Goal: Information Seeking & Learning: Learn about a topic

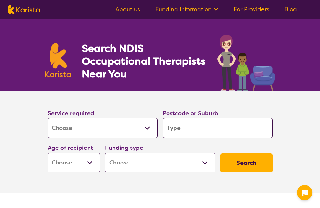
select select "[MEDICAL_DATA]"
type input "3"
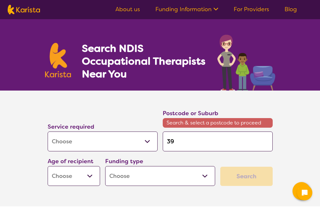
type input "393"
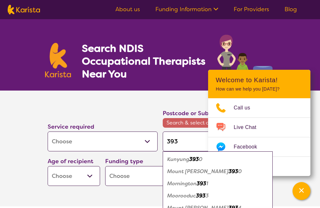
type input "3930"
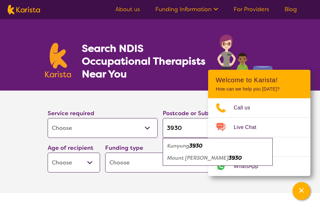
type input "3930"
click at [188, 159] on em "Mount Eliza" at bounding box center [197, 157] width 61 height 7
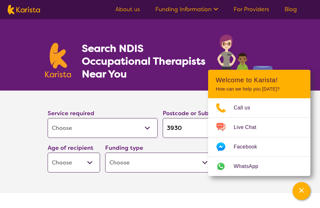
click at [90, 167] on select "Early Childhood - 0 to 9 Child - 10 to 11 Adolescent - 12 to 17 Adult - 18 to 6…" at bounding box center [74, 163] width 52 height 20
select select "AD"
click at [48, 153] on select "Early Childhood - 0 to 9 Child - 10 to 11 Adolescent - 12 to 17 Adult - 18 to 6…" at bounding box center [74, 163] width 52 height 20
select select "AD"
click at [139, 166] on select "Home Care Package (HCP) National Disability Insurance Scheme (NDIS) I don't know" at bounding box center [160, 163] width 110 height 20
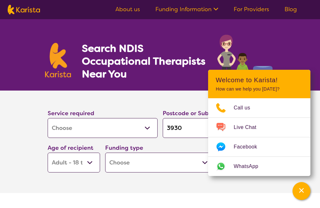
select select "NDIS"
click at [105, 153] on select "Home Care Package (HCP) National Disability Insurance Scheme (NDIS) I don't know" at bounding box center [160, 163] width 110 height 20
select select "NDIS"
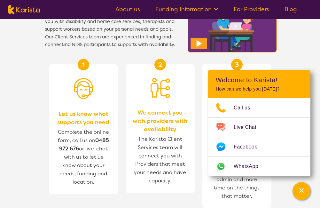
scroll to position [715, 0]
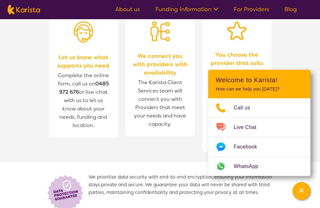
click at [317, 110] on section "How does Karista work? Karista provides a free, independent service connecting …" at bounding box center [160, 74] width 320 height 311
click at [301, 190] on icon "Channel Menu" at bounding box center [301, 190] width 4 height 4
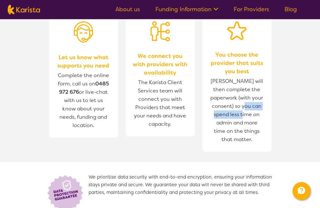
drag, startPoint x: 187, startPoint y: 4, endPoint x: 187, endPoint y: 18, distance: 14.1
click at [187, 18] on nav "About us Funding Information NDIS - National Disability Insurance Scheme HCP - …" at bounding box center [160, 9] width 320 height 19
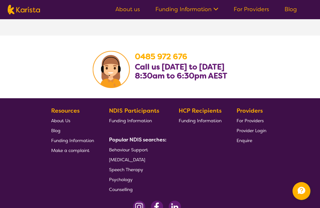
scroll to position [1048, 0]
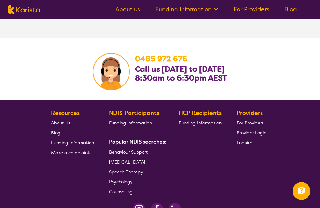
click at [125, 151] on span "Behaviour Support" at bounding box center [128, 152] width 39 height 6
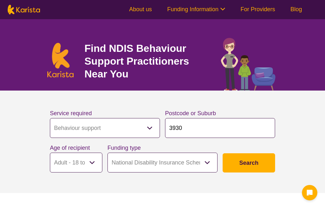
select select "Behaviour support"
select select "AD"
select select "NDIS"
select select "Behaviour support"
select select "AD"
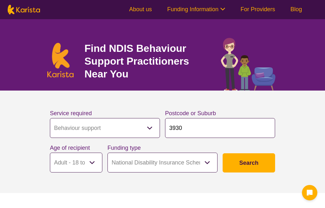
select select "NDIS"
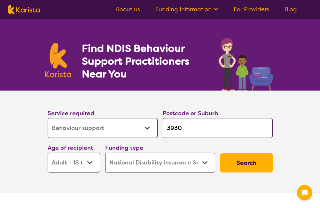
click at [248, 162] on button "Search" at bounding box center [246, 162] width 52 height 19
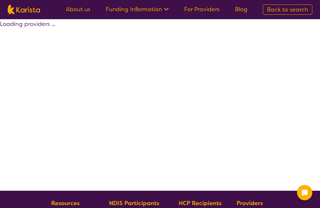
select select "by_score"
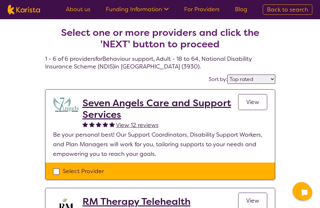
select select "Behaviour support"
select select "AD"
select select "NDIS"
select select "Behaviour support"
select select "AD"
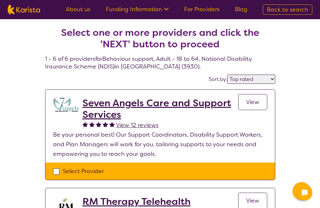
select select "NDIS"
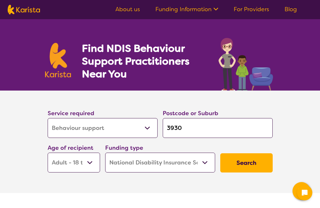
click at [89, 162] on select "Early Childhood - 0 to 9 Child - 10 to 11 Adolescent - 12 to 17 Adult - 18 to 6…" at bounding box center [74, 163] width 52 height 20
click at [89, 161] on select "Early Childhood - 0 to 9 Child - 10 to 11 Adolescent - 12 to 17 Adult - 18 to 6…" at bounding box center [74, 163] width 52 height 20
click at [256, 162] on button "Search" at bounding box center [246, 162] width 52 height 19
select select "by_score"
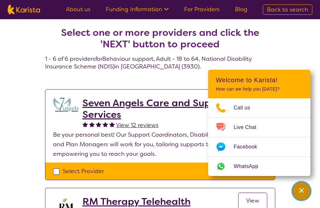
click at [300, 189] on icon "Channel Menu" at bounding box center [301, 190] width 4 height 4
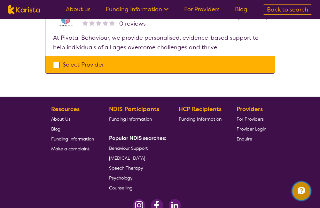
scroll to position [532, 0]
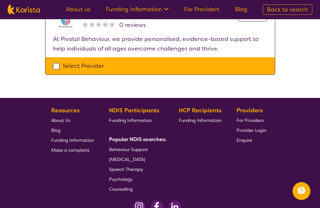
click at [123, 159] on span "[MEDICAL_DATA]" at bounding box center [127, 159] width 36 height 6
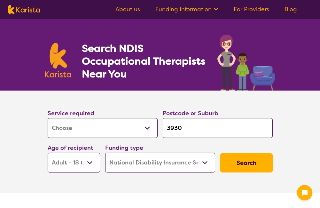
select select "[MEDICAL_DATA]"
select select "AD"
select select "NDIS"
select select "[MEDICAL_DATA]"
select select "AD"
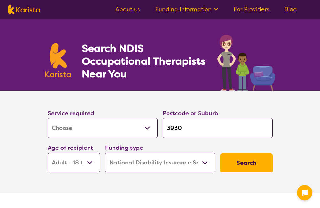
select select "NDIS"
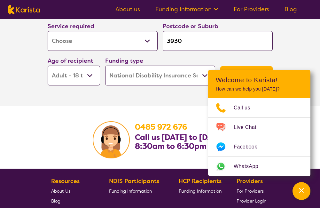
scroll to position [1014, 0]
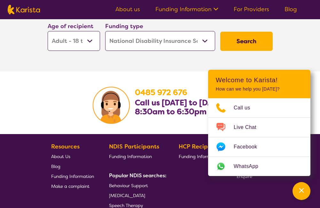
click at [121, 196] on span "[MEDICAL_DATA]" at bounding box center [127, 196] width 36 height 6
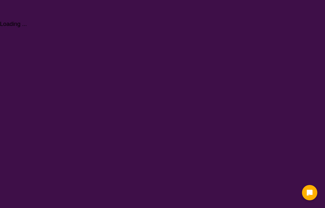
select select "[MEDICAL_DATA]"
select select "AD"
select select "NDIS"
select select "[MEDICAL_DATA]"
select select "AD"
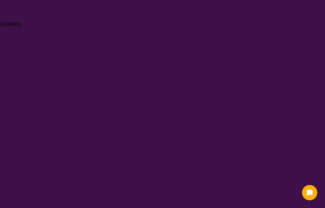
select select "NDIS"
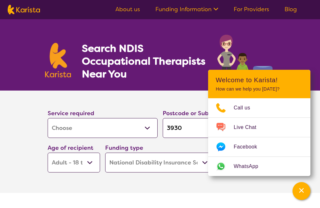
click at [147, 125] on select "Allied Health Assistant Assessment ([MEDICAL_DATA] or [MEDICAL_DATA]) Behaviour…" at bounding box center [103, 128] width 110 height 20
select select "Behaviour support"
click at [48, 118] on select "Allied Health Assistant Assessment ([MEDICAL_DATA] or [MEDICAL_DATA]) Behaviour…" at bounding box center [103, 128] width 110 height 20
select select "Behaviour support"
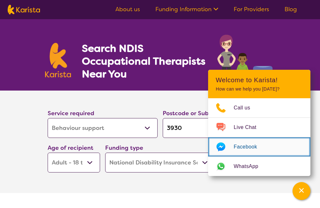
click at [274, 149] on link "Facebook" at bounding box center [259, 146] width 102 height 19
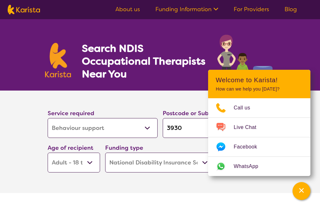
click at [148, 126] on select "Allied Health Assistant Assessment ([MEDICAL_DATA] or [MEDICAL_DATA]) Behaviour…" at bounding box center [103, 128] width 110 height 20
select select "NDIS Support Coordination"
click at [48, 118] on select "Allied Health Assistant Assessment ([MEDICAL_DATA] or [MEDICAL_DATA]) Behaviour…" at bounding box center [103, 128] width 110 height 20
select select "NDIS Support Coordination"
click at [147, 127] on select "Allied Health Assistant Assessment ([MEDICAL_DATA] or [MEDICAL_DATA]) Behaviour…" at bounding box center [103, 128] width 110 height 20
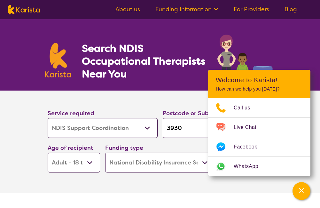
select select "Respite"
click at [48, 118] on select "Allied Health Assistant Assessment ([MEDICAL_DATA] or [MEDICAL_DATA]) Behaviour…" at bounding box center [103, 128] width 110 height 20
select select "Respite"
